Goal: Information Seeking & Learning: Learn about a topic

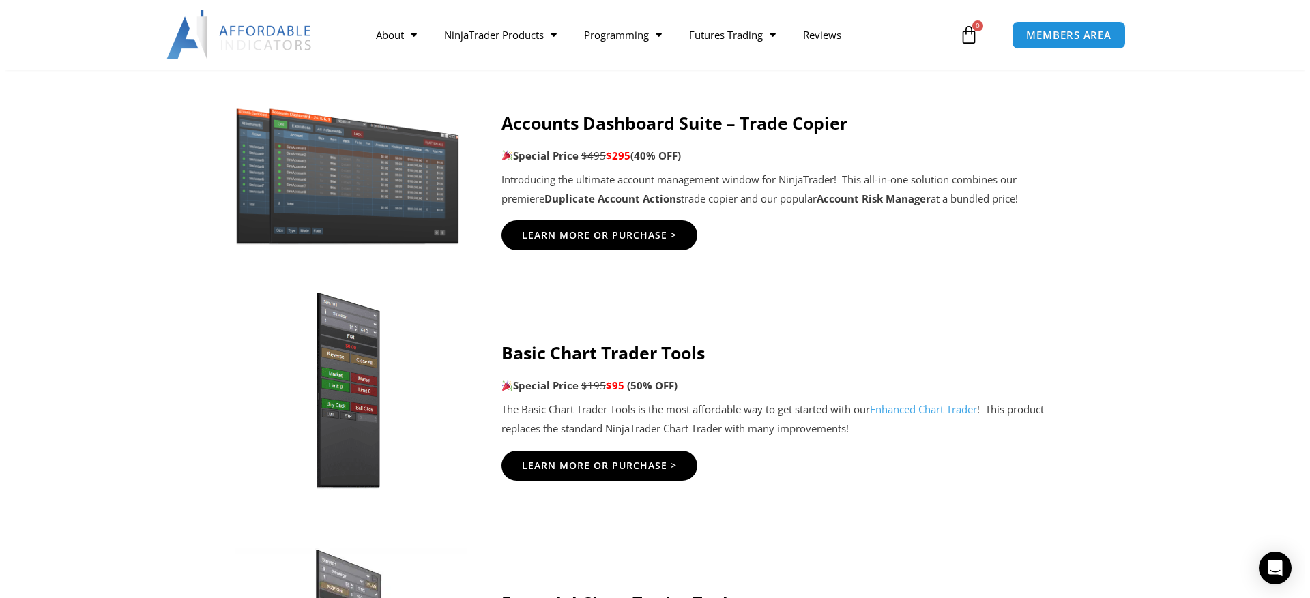
scroll to position [751, 0]
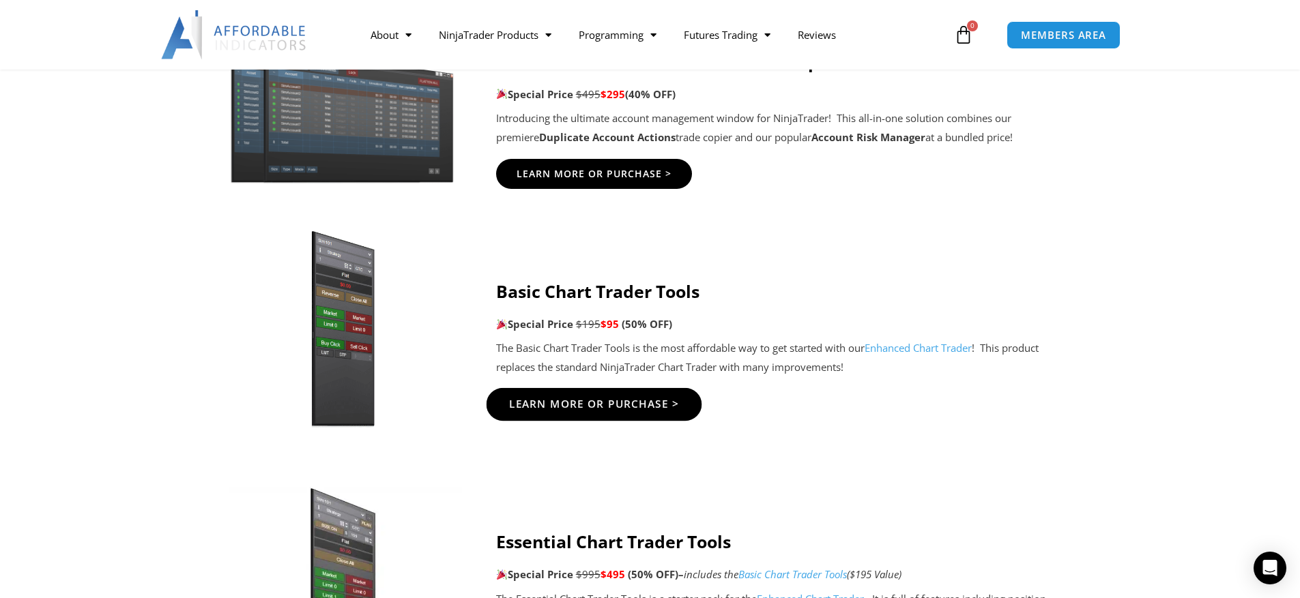
click at [581, 409] on span "Learn More Or Purchase >" at bounding box center [593, 404] width 171 height 10
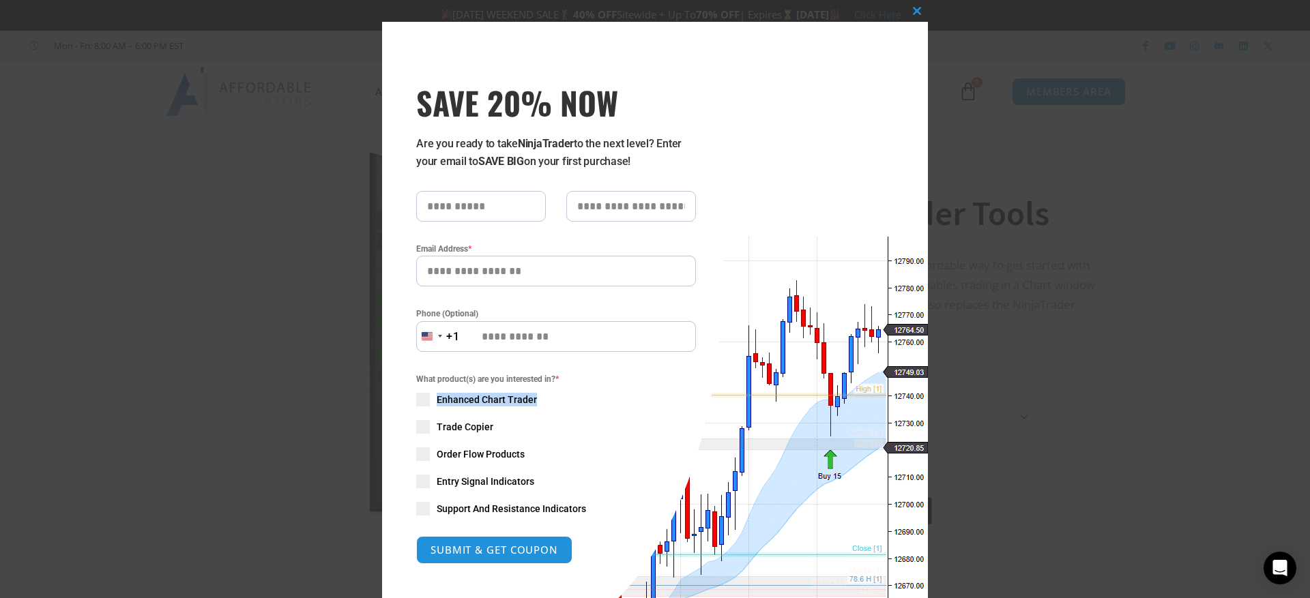
click at [149, 410] on div "Close this module SAVE 20% NOW Are you ready to take NinjaTrader to the next le…" at bounding box center [655, 299] width 1310 height 598
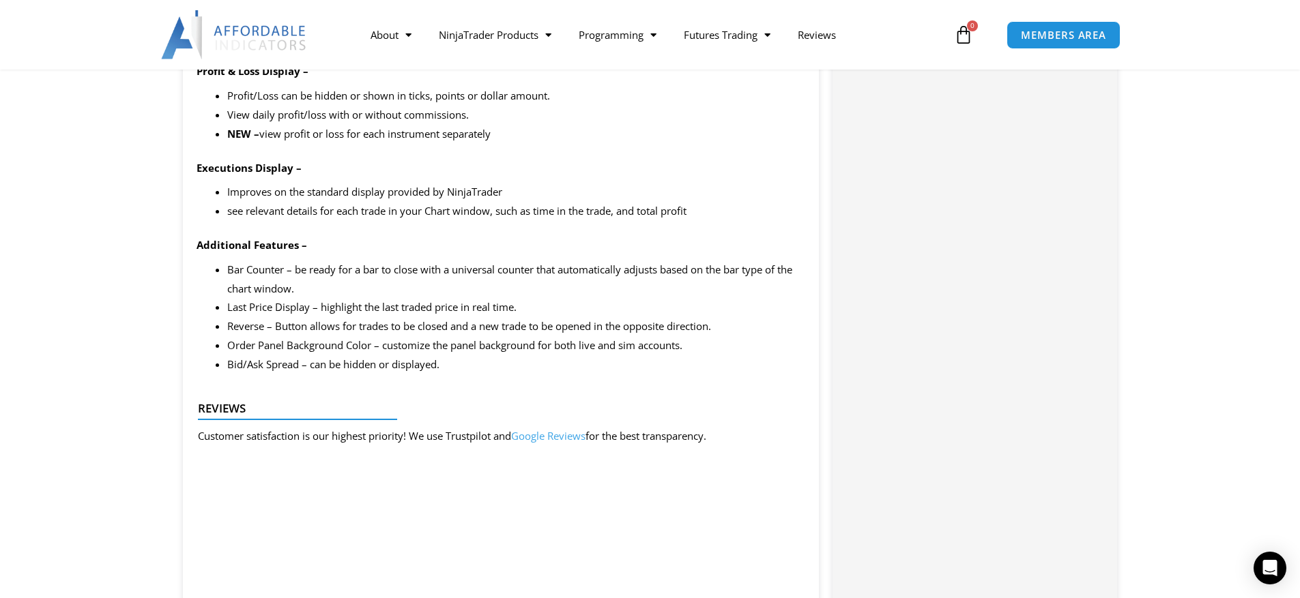
scroll to position [1979, 0]
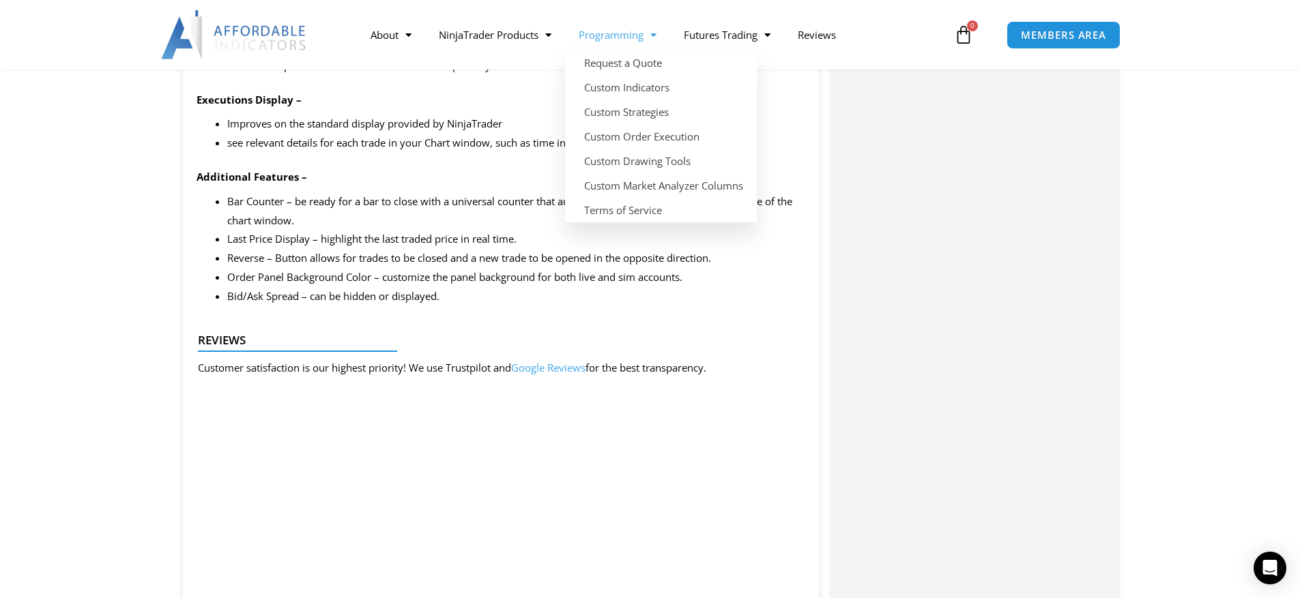
click at [626, 38] on link "Programming" at bounding box center [617, 34] width 105 height 31
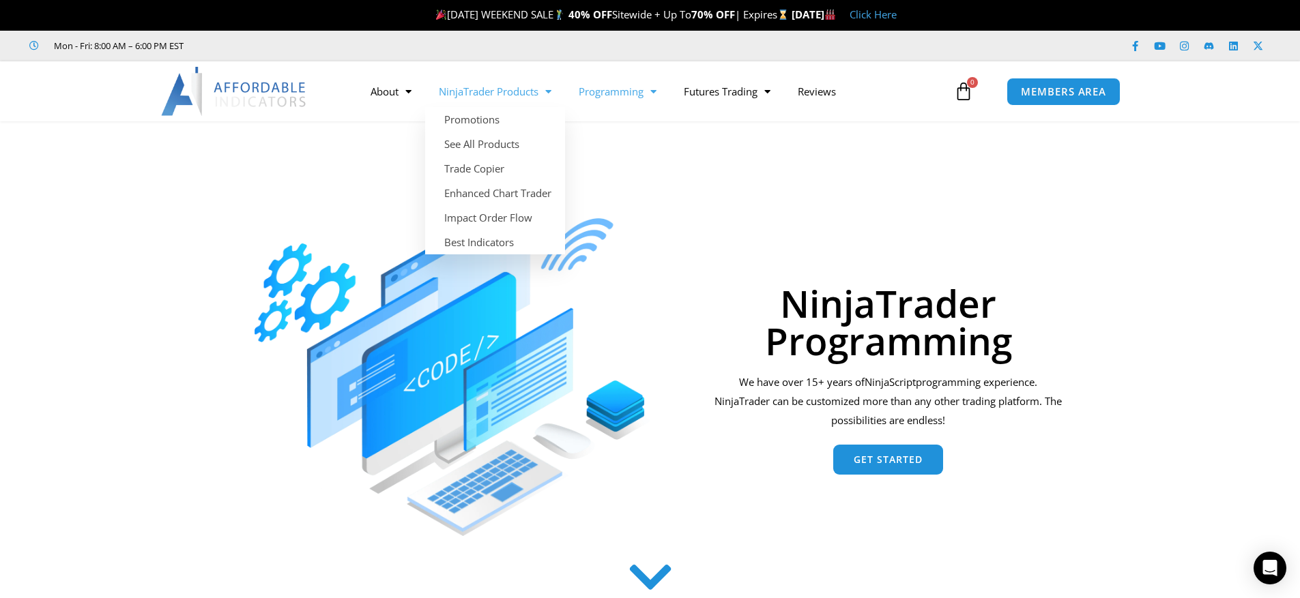
click at [516, 91] on link "NinjaTrader Products" at bounding box center [495, 91] width 140 height 31
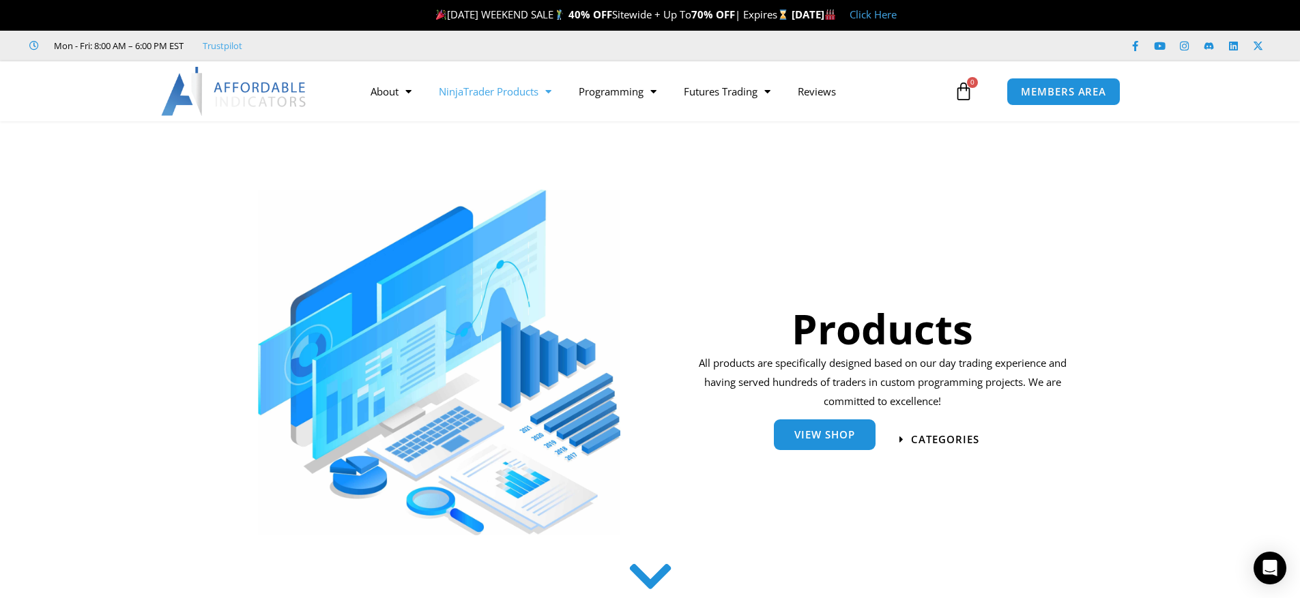
click at [816, 437] on span "View Shop" at bounding box center [824, 435] width 61 height 10
